Goal: Register for event/course

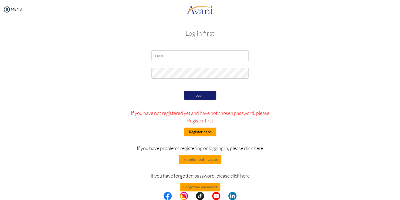
click at [197, 130] on button "Register here" at bounding box center [200, 132] width 32 height 9
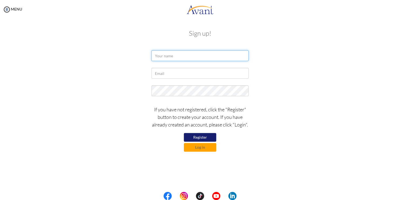
click at [186, 56] on input "text" at bounding box center [200, 55] width 97 height 11
type input "Favour Kalu"
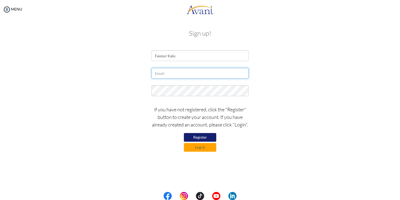
click at [179, 73] on input "text" at bounding box center [200, 73] width 97 height 11
type input "f"
type input "[EMAIL_ADDRESS][DOMAIN_NAME]"
click at [198, 136] on button "Register" at bounding box center [200, 137] width 32 height 9
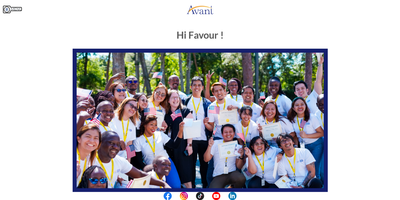
click at [5, 9] on img at bounding box center [7, 9] width 8 height 8
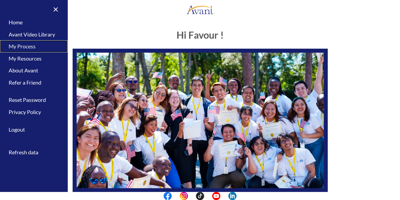
click at [21, 47] on link "My Process" at bounding box center [34, 46] width 68 height 12
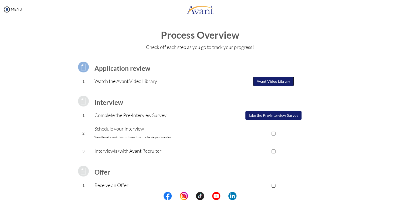
drag, startPoint x: 152, startPoint y: 115, endPoint x: 268, endPoint y: 82, distance: 120.6
click at [268, 82] on button "Avant Video Library" at bounding box center [273, 81] width 41 height 9
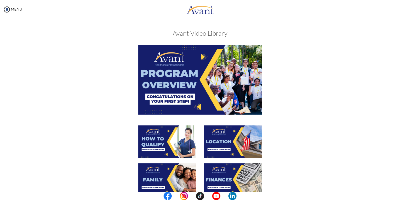
click at [196, 78] on img at bounding box center [200, 79] width 124 height 69
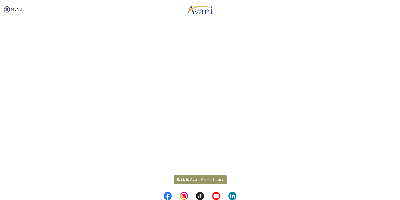
scroll to position [66, 0]
click at [0, 0] on div at bounding box center [0, 0] width 0 height 0
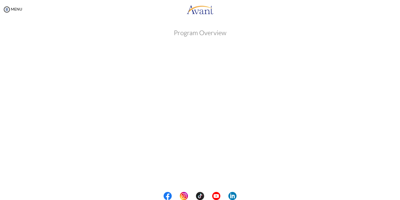
scroll to position [0, 0]
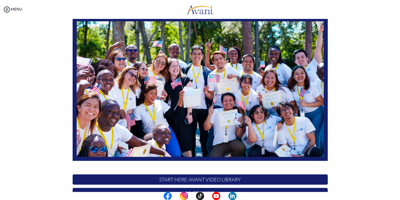
scroll to position [100, 0]
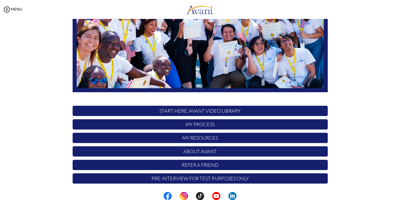
click at [203, 126] on p "My Process" at bounding box center [200, 124] width 255 height 10
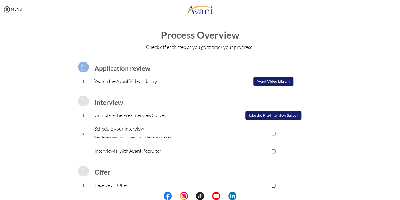
click at [277, 80] on button "Avant Video Library" at bounding box center [274, 81] width 40 height 9
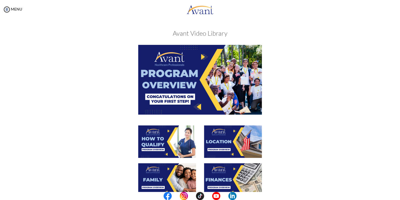
click at [191, 80] on img at bounding box center [200, 79] width 124 height 69
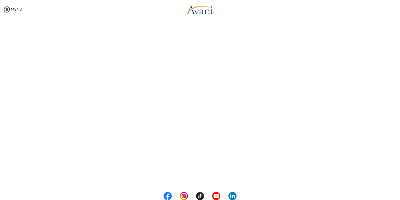
scroll to position [66, 0]
click at [199, 177] on body "Maintenance break. Please come back in 2 hours. MENU My Status What is the next…" at bounding box center [200, 100] width 400 height 200
click at [197, 177] on button "Back to Avant Video Library" at bounding box center [200, 177] width 53 height 9
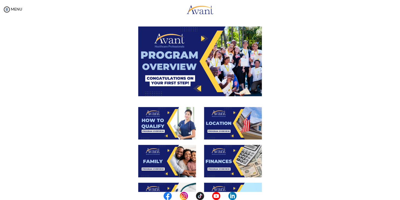
scroll to position [27, 0]
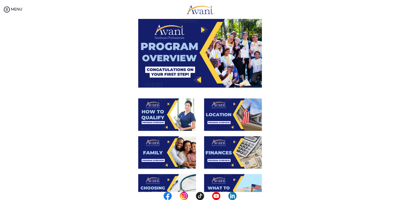
click at [168, 115] on img at bounding box center [167, 114] width 58 height 32
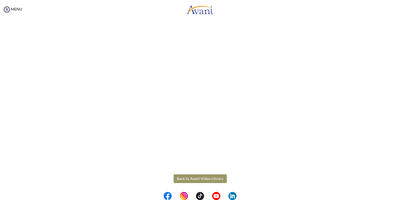
scroll to position [66, 0]
click at [192, 179] on body "Maintenance break. Please come back in 2 hours. MENU My Status What is the next…" at bounding box center [200, 100] width 400 height 200
click at [212, 176] on button "Back to Avant Video Library" at bounding box center [200, 177] width 53 height 9
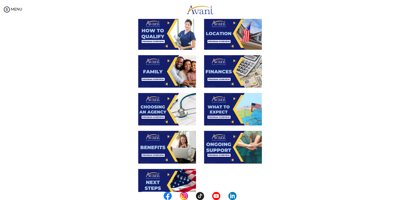
scroll to position [81, 0]
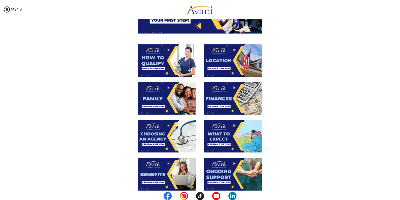
click at [211, 61] on img at bounding box center [233, 60] width 58 height 32
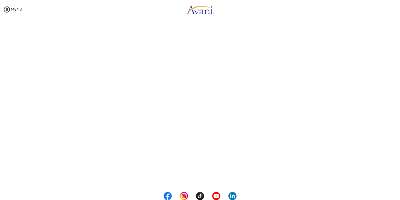
scroll to position [66, 0]
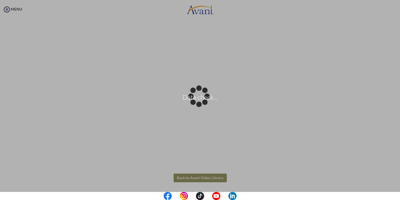
click at [202, 175] on body "Data check... Maintenance break. Please come back in 2 hours. MENU My Status Wh…" at bounding box center [200, 100] width 400 height 200
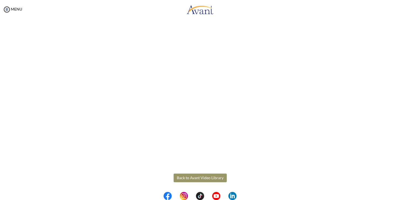
click at [185, 177] on button "Back to Avant Video Library" at bounding box center [200, 177] width 53 height 9
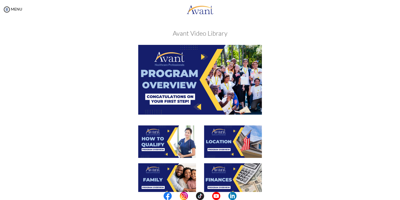
scroll to position [81, 0]
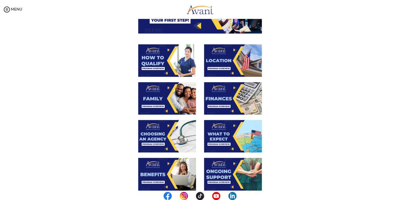
click at [158, 102] on img at bounding box center [167, 98] width 58 height 32
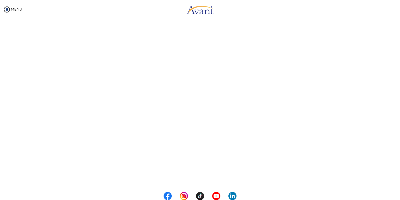
scroll to position [123, 0]
click at [202, 178] on body "Maintenance break. Please come back in 2 hours. MENU My Status What is the next…" at bounding box center [200, 100] width 400 height 200
click at [200, 178] on button "Back to Avant Video Library" at bounding box center [200, 177] width 53 height 9
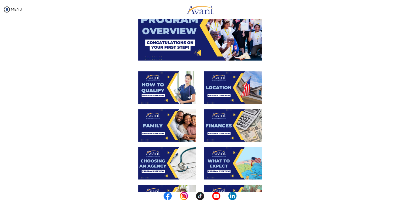
scroll to position [81, 0]
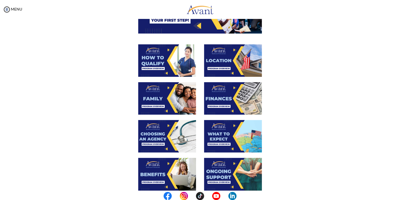
click at [214, 100] on img at bounding box center [233, 98] width 58 height 32
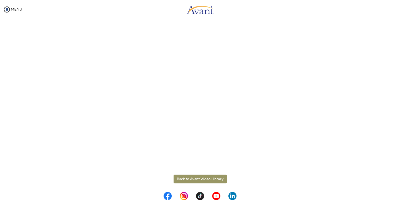
scroll to position [66, 0]
click at [199, 178] on body "Maintenance break. Please come back in 2 hours. MENU My Status What is the next…" at bounding box center [200, 100] width 400 height 200
click at [201, 180] on button "Back to Avant Video Library" at bounding box center [200, 177] width 53 height 9
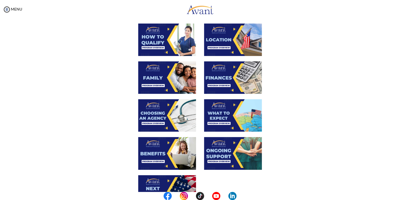
scroll to position [108, 0]
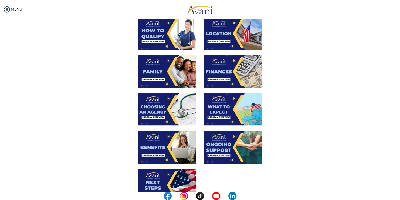
click at [153, 110] on img at bounding box center [167, 109] width 58 height 32
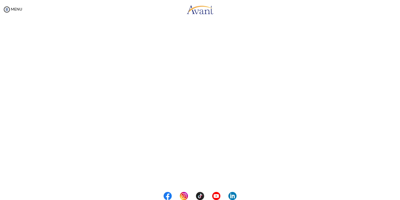
scroll to position [123, 0]
click at [190, 177] on body "Maintenance break. Please come back in 2 hours. MENU My Status What is the next…" at bounding box center [200, 100] width 400 height 200
click at [202, 178] on button "Back to Avant Video Library" at bounding box center [200, 177] width 53 height 9
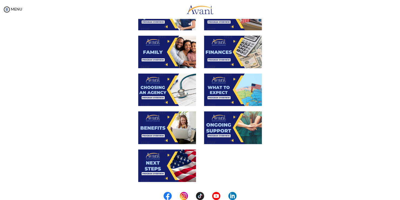
scroll to position [135, 0]
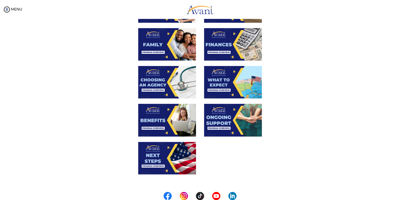
click at [214, 86] on img at bounding box center [233, 82] width 58 height 32
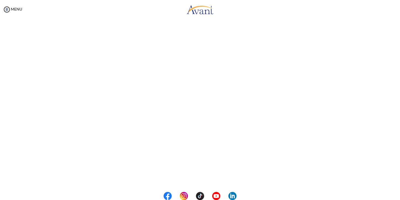
scroll to position [123, 0]
click at [205, 179] on body "Maintenance break. Please come back in 2 hours. MENU My Status What is the next…" at bounding box center [200, 100] width 400 height 200
click at [184, 178] on button "Back to Avant Video Library" at bounding box center [200, 177] width 53 height 9
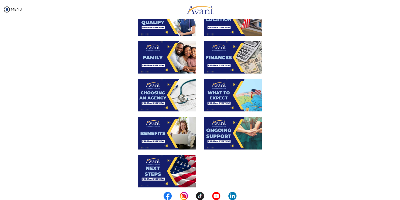
scroll to position [135, 0]
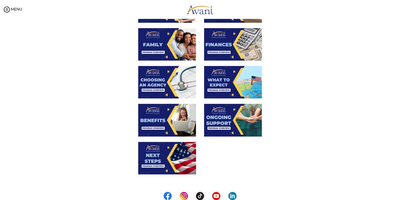
click at [158, 122] on img at bounding box center [167, 120] width 58 height 32
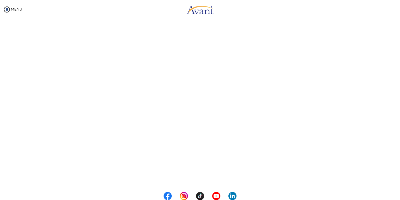
scroll to position [123, 0]
click at [207, 175] on body "Maintenance break. Please come back in 2 hours. MENU My Status What is the next…" at bounding box center [200, 100] width 400 height 200
click at [187, 178] on button "Back to Avant Video Library" at bounding box center [200, 177] width 53 height 9
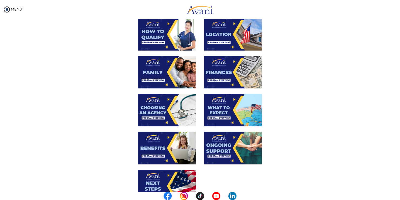
scroll to position [108, 0]
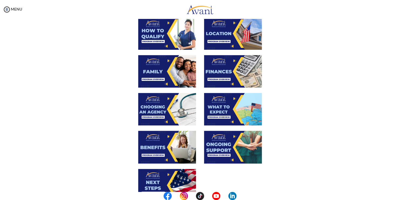
click at [211, 146] on img at bounding box center [233, 147] width 58 height 32
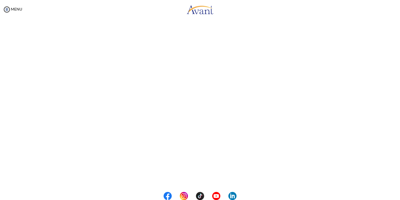
scroll to position [123, 0]
click at [201, 176] on body "Maintenance break. Please come back in 2 hours. MENU My Status What is the next…" at bounding box center [200, 100] width 400 height 200
click at [195, 178] on button "Back to Avant Video Library" at bounding box center [200, 177] width 53 height 9
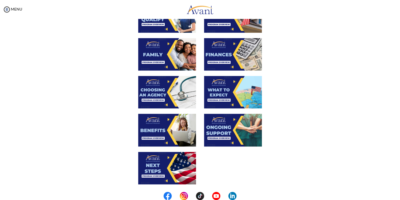
scroll to position [135, 0]
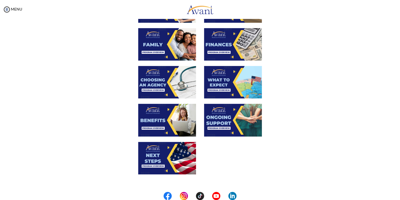
click at [163, 158] on img at bounding box center [167, 158] width 58 height 32
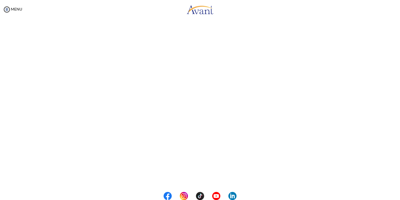
scroll to position [123, 0]
click at [190, 176] on button "Back to Avant Video Library" at bounding box center [200, 177] width 53 height 9
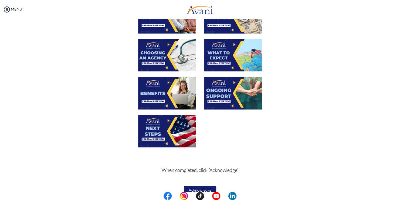
scroll to position [171, 0]
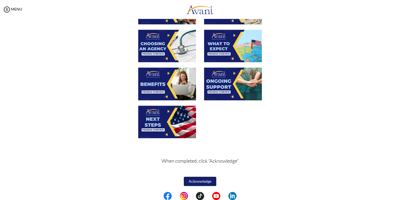
click at [205, 182] on button "Acknowledge" at bounding box center [200, 181] width 32 height 9
